Goal: Task Accomplishment & Management: Manage account settings

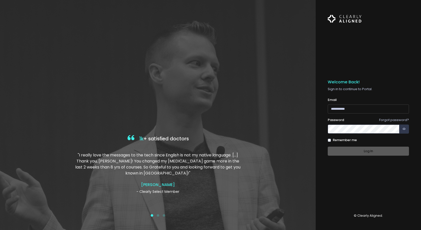
click at [336, 109] on input "email" at bounding box center [368, 108] width 81 height 9
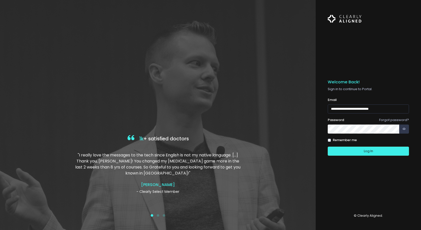
click at [328, 146] on button "Log In" at bounding box center [368, 150] width 81 height 9
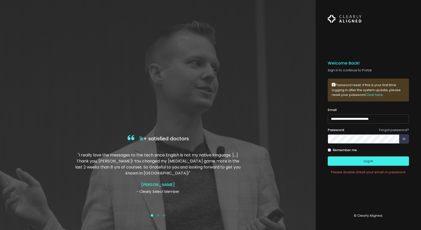
click at [342, 119] on input "**********" at bounding box center [368, 118] width 81 height 9
type input "**********"
click at [361, 163] on button "Log In" at bounding box center [368, 160] width 81 height 9
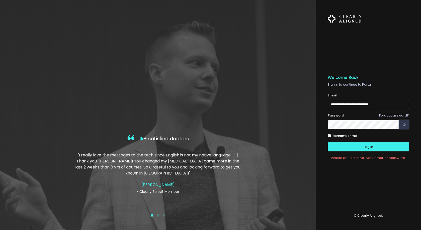
click at [403, 127] on button "button" at bounding box center [404, 124] width 10 height 9
click at [340, 146] on button "Log In" at bounding box center [368, 146] width 81 height 9
click at [230, 118] on div "**********" at bounding box center [210, 115] width 421 height 230
click at [328, 142] on button "Log In" at bounding box center [368, 146] width 81 height 9
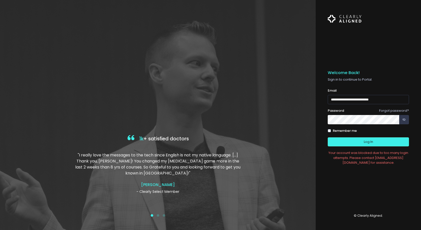
click at [256, 115] on div "**********" at bounding box center [210, 115] width 421 height 230
click at [328, 137] on button "Log In" at bounding box center [368, 141] width 81 height 9
click at [390, 110] on link "Forgot password?" at bounding box center [394, 110] width 30 height 5
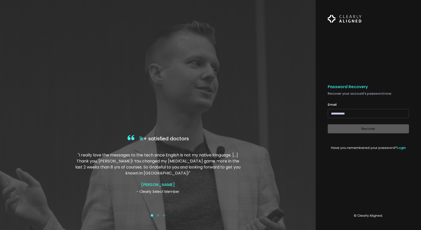
click at [356, 113] on input "email" at bounding box center [368, 113] width 81 height 9
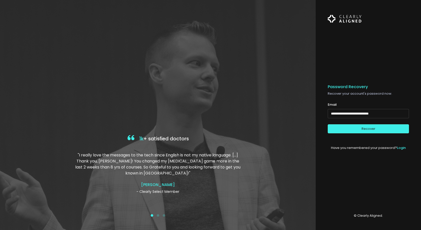
type input "**********"
click at [328, 124] on button "Recover" at bounding box center [368, 128] width 81 height 9
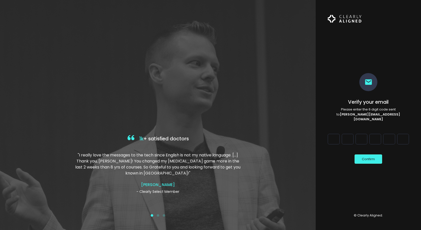
click at [326, 133] on div "Verify your email Please enter the 6 digit code sent to [PERSON_NAME][EMAIL_ADD…" at bounding box center [368, 115] width 105 height 230
click at [333, 135] on input "Digit 1" at bounding box center [334, 139] width 12 height 11
type input "*"
click at [349, 141] on input "Digit 2" at bounding box center [348, 139] width 12 height 11
type input "*"
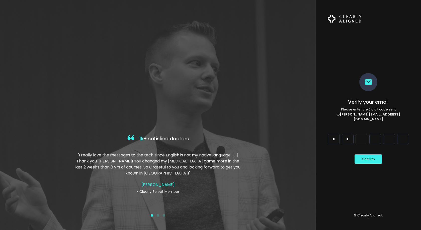
click at [362, 139] on input "Digit 3" at bounding box center [362, 139] width 12 height 11
type input "*"
click at [376, 136] on input "Digit 4" at bounding box center [375, 139] width 12 height 11
type input "*"
click at [389, 137] on input "Digit 5" at bounding box center [389, 139] width 12 height 11
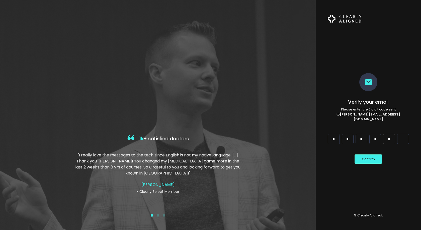
type input "*"
click at [401, 138] on input "Digit 6" at bounding box center [403, 139] width 12 height 11
type input "*"
click at [378, 157] on button "Confirm" at bounding box center [369, 158] width 28 height 9
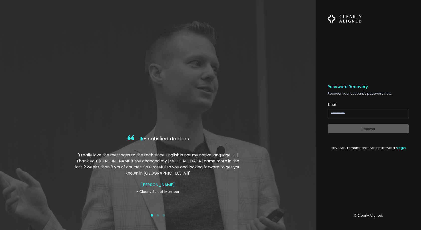
click at [347, 114] on input "email" at bounding box center [368, 113] width 81 height 9
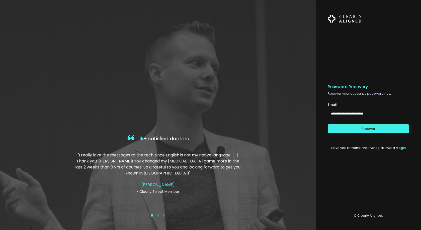
type input "**********"
click at [328, 124] on button "Recover" at bounding box center [368, 128] width 81 height 9
